Goal: Transaction & Acquisition: Purchase product/service

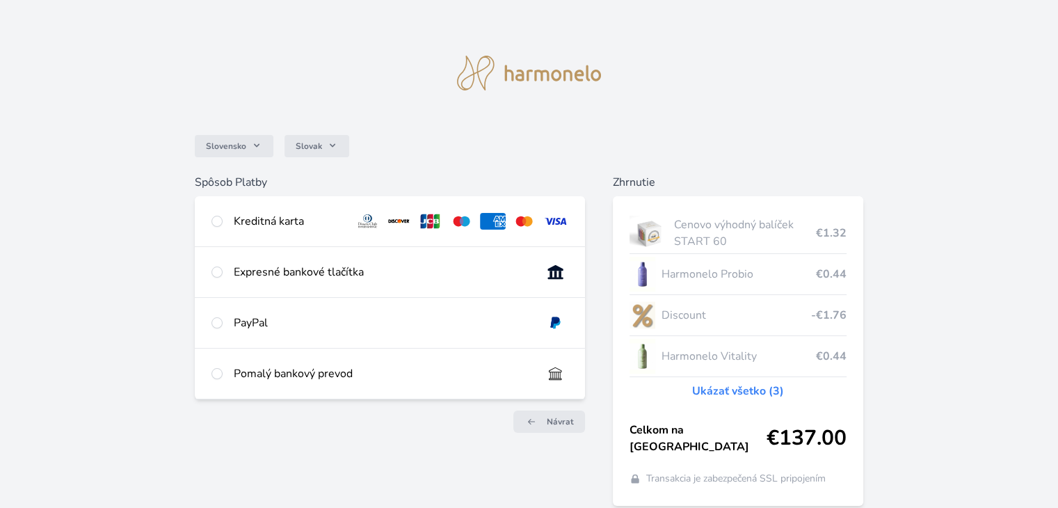
click at [321, 229] on div "Kreditná karta" at bounding box center [289, 221] width 110 height 17
radio input "true"
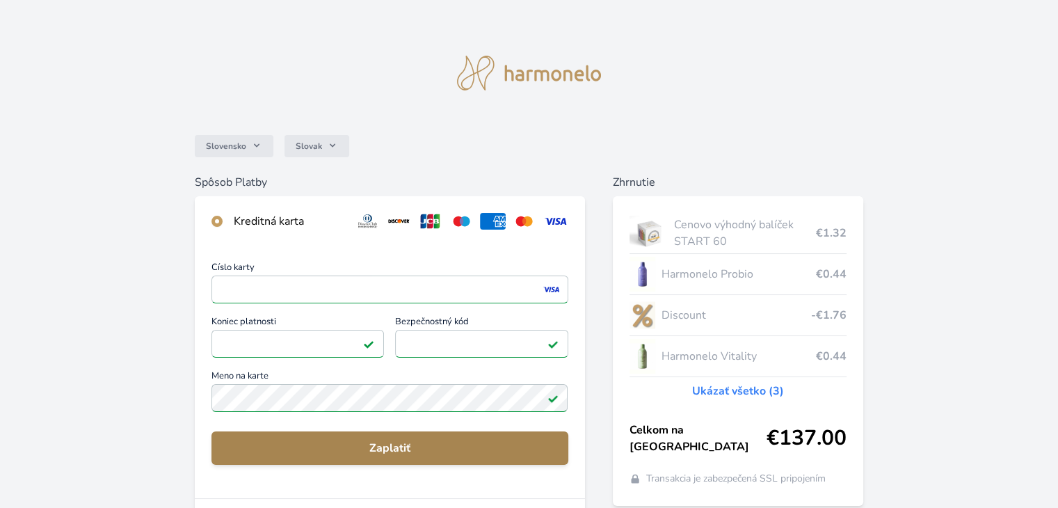
click at [333, 444] on span "Zaplatiť" at bounding box center [390, 448] width 334 height 17
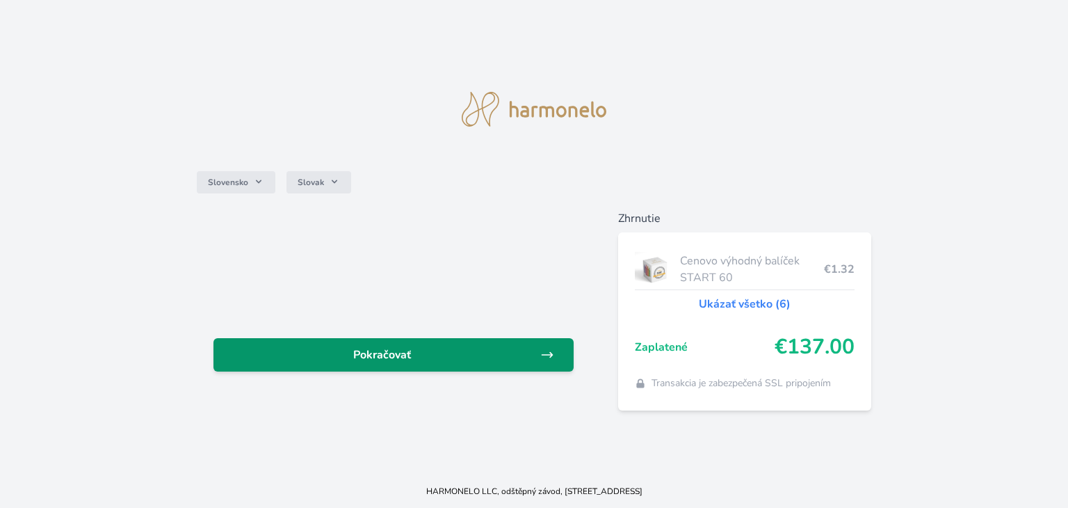
click at [389, 357] on span "Pokračovať" at bounding box center [383, 354] width 316 height 17
